Goal: Task Accomplishment & Management: Use online tool/utility

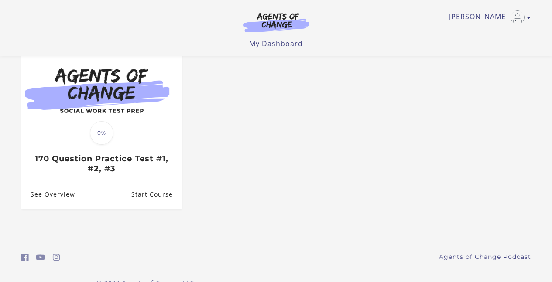
scroll to position [265, 0]
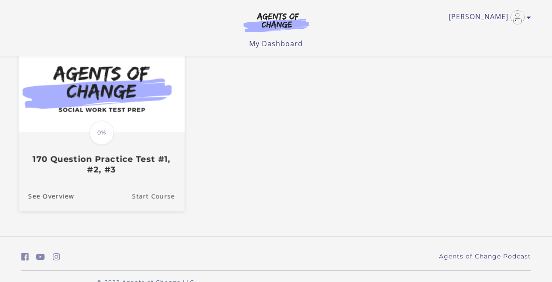
click at [155, 197] on link "Start Course" at bounding box center [158, 196] width 52 height 29
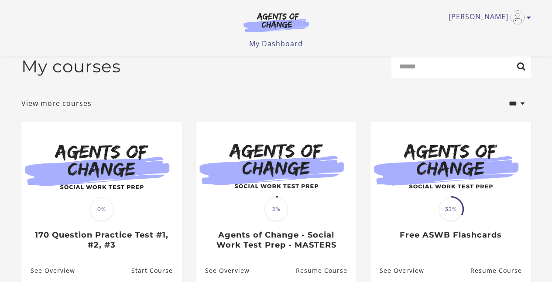
scroll to position [12, 0]
